Goal: Transaction & Acquisition: Purchase product/service

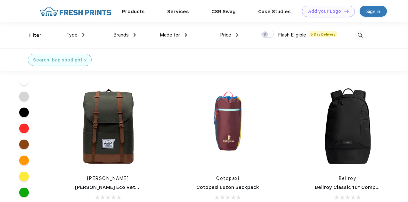
scroll to position [321, 0]
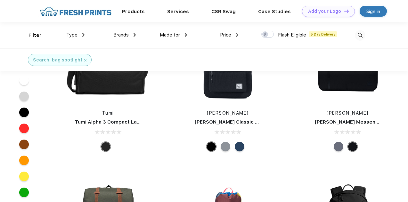
click at [240, 149] on div at bounding box center [240, 147] width 10 height 10
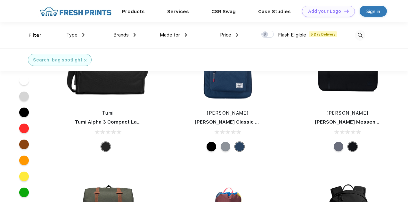
scroll to position [225, 0]
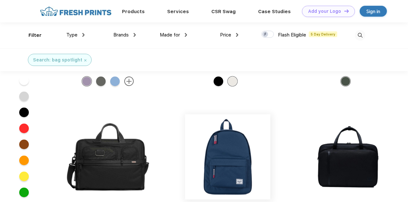
click at [232, 150] on img at bounding box center [227, 156] width 85 height 85
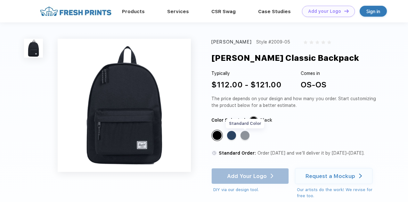
click at [246, 134] on div "Standard Color" at bounding box center [245, 135] width 9 height 9
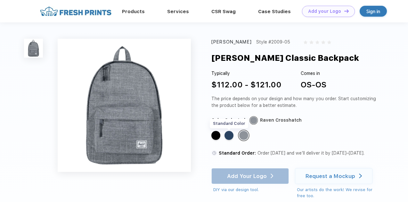
click at [229, 140] on div "Standard Color Standard Color Standard Color" at bounding box center [290, 138] width 158 height 16
click at [229, 136] on div "Standard Color" at bounding box center [229, 135] width 9 height 9
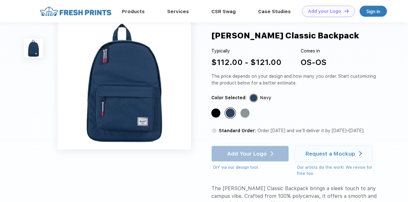
scroll to position [128, 0]
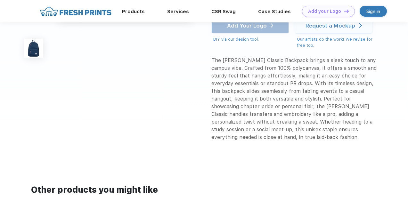
click at [235, 110] on div "The [PERSON_NAME] Classic Backpack brings a sleek touch to any campus vibe. Cra…" at bounding box center [294, 99] width 167 height 85
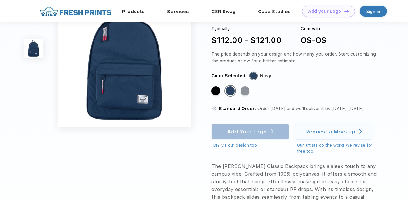
scroll to position [32, 0]
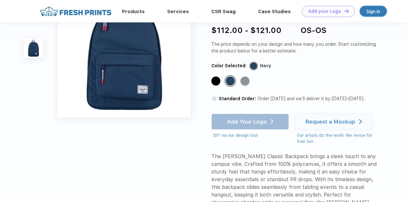
click at [275, 160] on div "The [PERSON_NAME] Classic Backpack brings a sleek touch to any campus vibe. Cra…" at bounding box center [294, 195] width 167 height 85
